Goal: Information Seeking & Learning: Learn about a topic

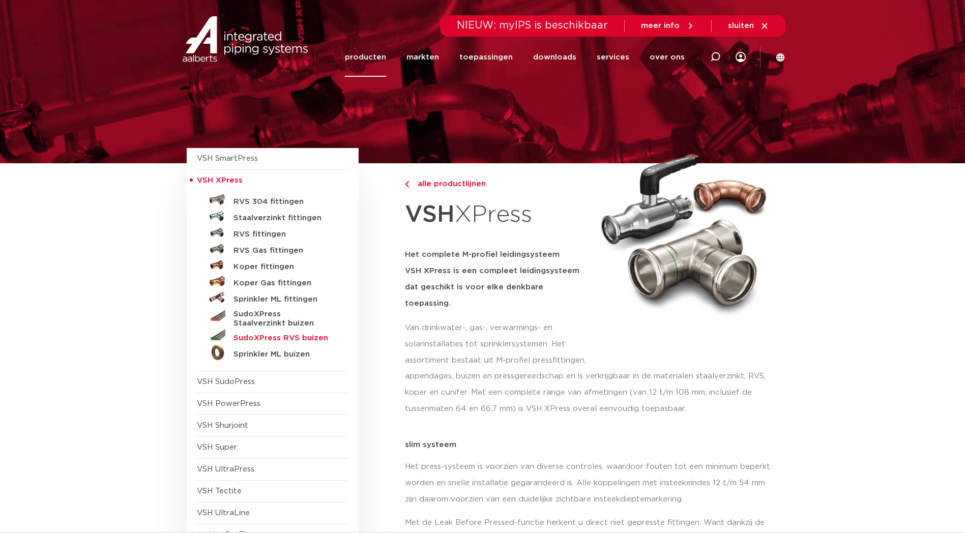
click at [245, 337] on h5 "SudoXPress RVS buizen" at bounding box center [284, 338] width 101 height 9
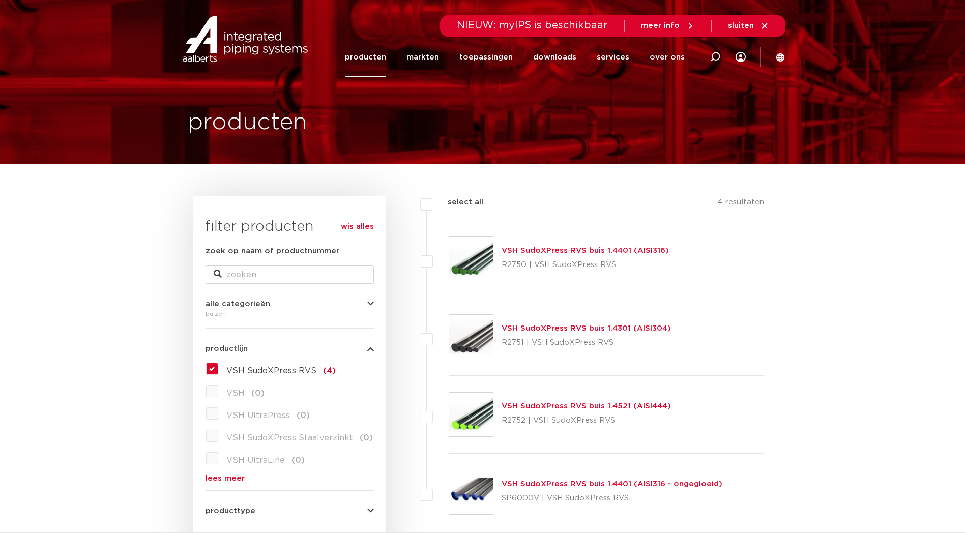
click at [480, 261] on img at bounding box center [471, 259] width 44 height 44
click at [490, 261] on img at bounding box center [471, 259] width 44 height 44
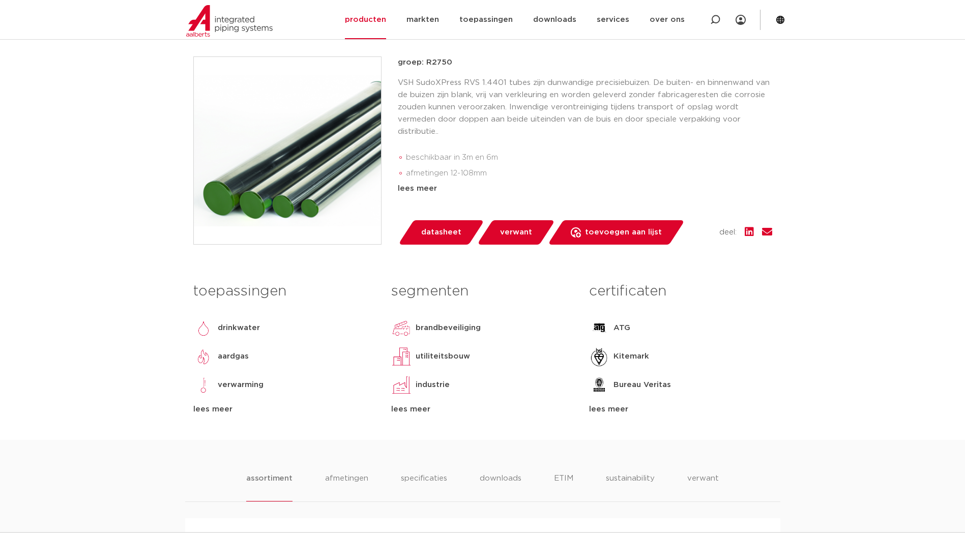
scroll to position [169, 0]
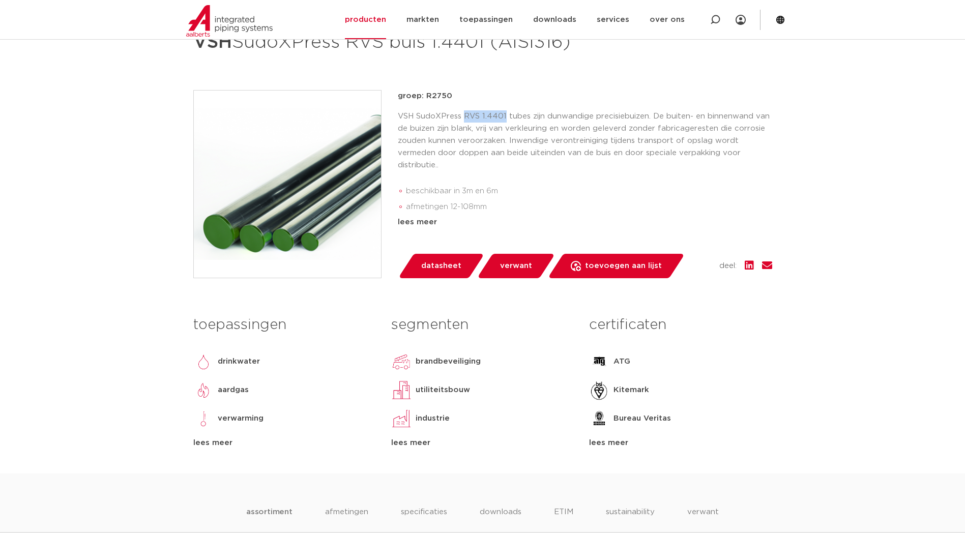
drag, startPoint x: 462, startPoint y: 141, endPoint x: 505, endPoint y: 143, distance: 42.3
click at [505, 143] on p "VSH SudoXPress RVS 1.4401 tubes zijn dunwandige precisiebuizen. De buiten- en b…" at bounding box center [585, 140] width 374 height 61
copy p "RVS 1.4401"
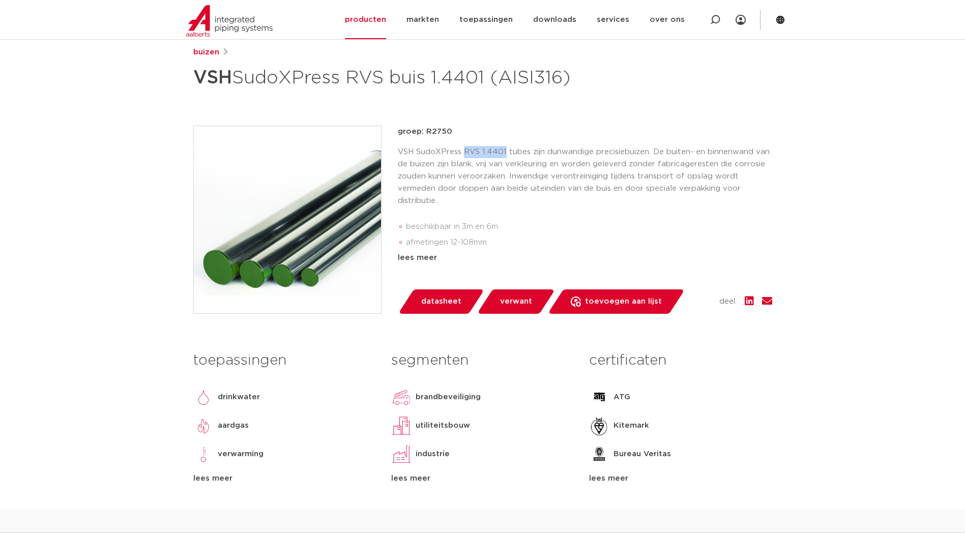
scroll to position [85, 0]
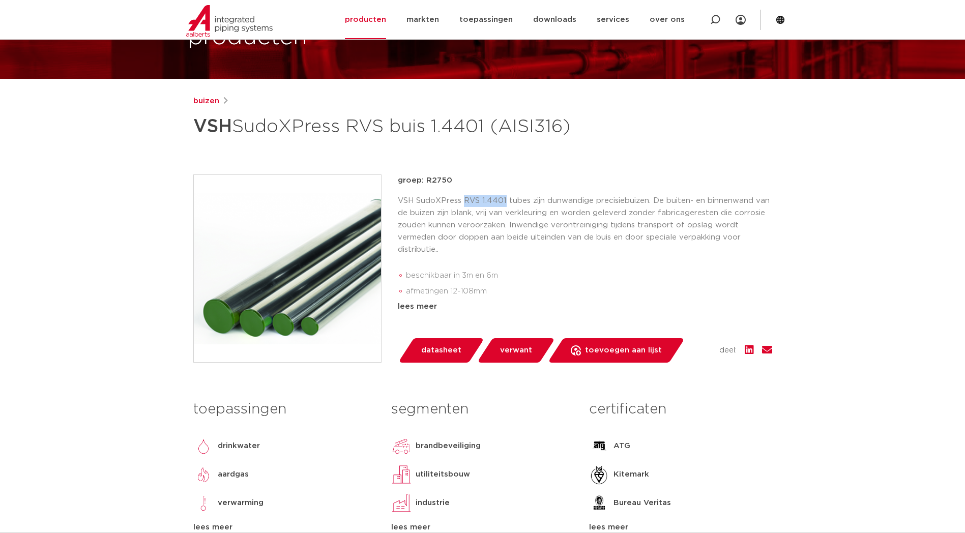
copy p "RVS 1.4401"
